Goal: Transaction & Acquisition: Download file/media

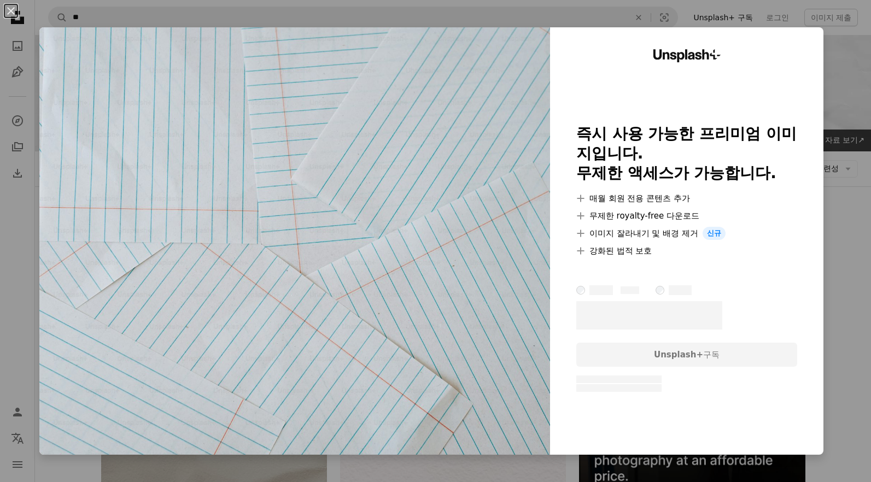
scroll to position [9570, 0]
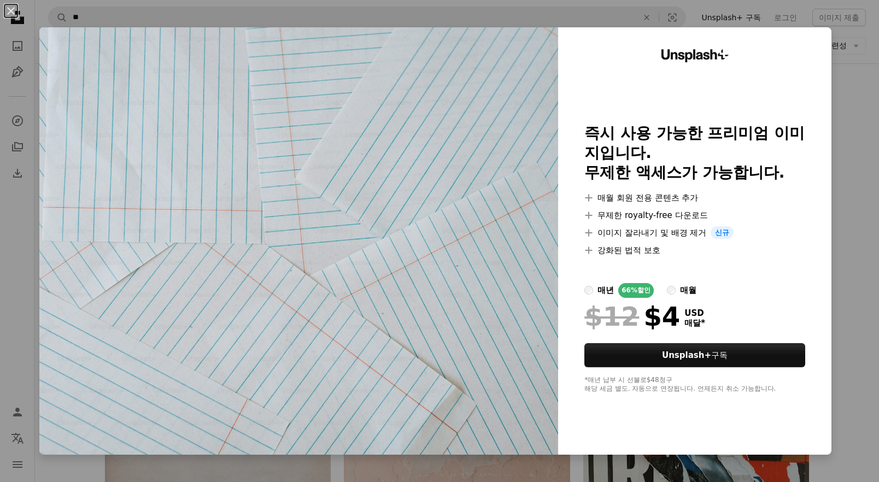
click at [843, 167] on div "An X shape Unsplash+ 즉시 사용 가능한 프리미엄 이미지입니다. 무제한 액세스가 가능합니다. A plus sign 매월 회원 전…" at bounding box center [439, 241] width 879 height 482
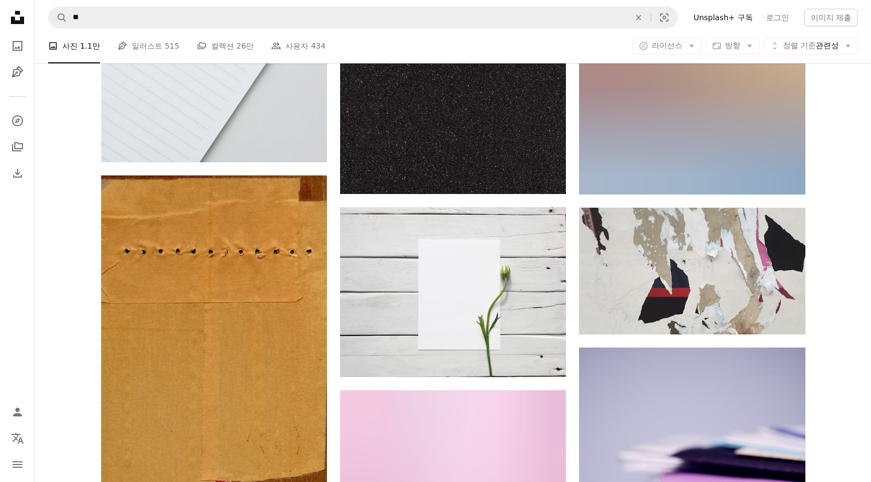
scroll to position [29793, 0]
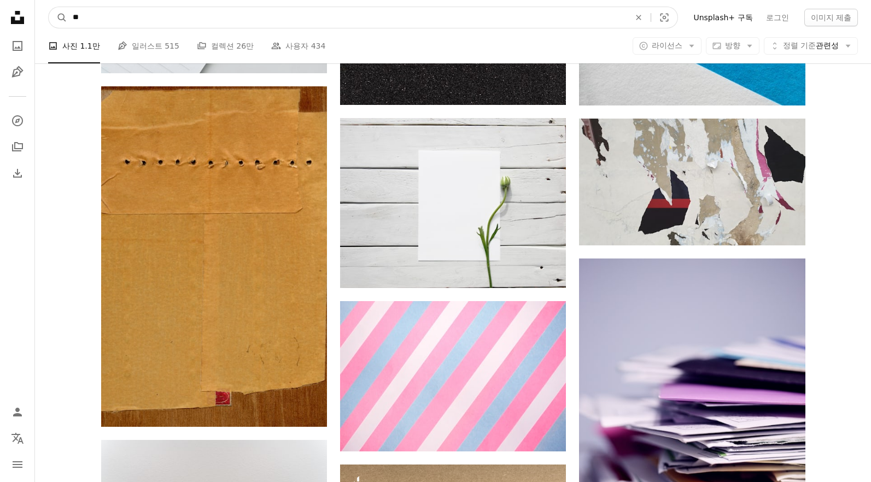
drag, startPoint x: 209, startPoint y: 13, endPoint x: -16, endPoint y: 15, distance: 225.7
type input "*"
type input "**"
click button "A magnifying glass" at bounding box center [58, 17] width 19 height 21
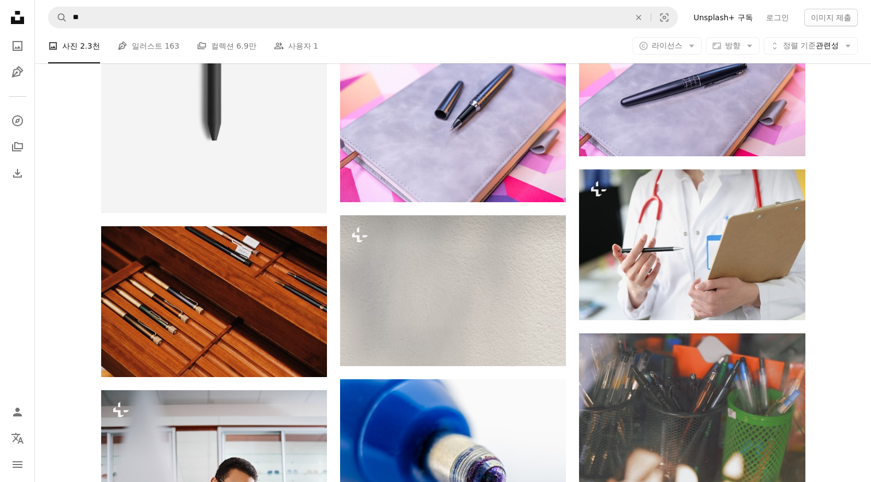
scroll to position [437, 0]
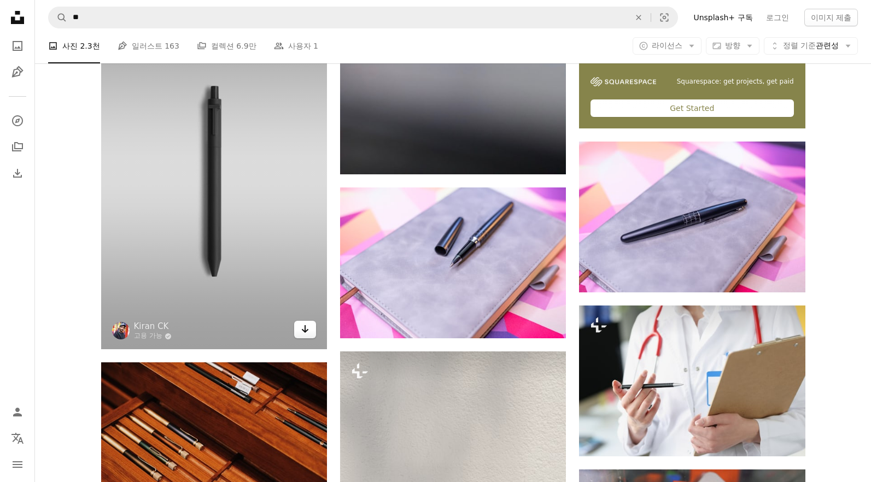
click at [303, 331] on icon "Arrow pointing down" at bounding box center [305, 328] width 9 height 13
